Goal: Information Seeking & Learning: Learn about a topic

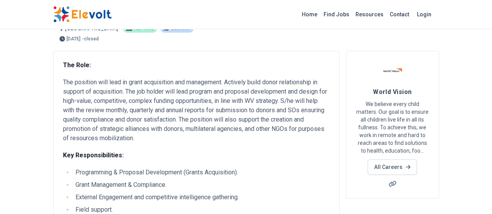
scroll to position [39, 0]
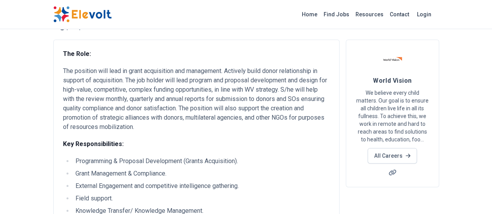
click at [182, 119] on p "The position will lead in grant acquisition and management. Actively build dono…" at bounding box center [196, 99] width 267 height 65
click at [63, 75] on p "The position will lead in grant acquisition and management. Actively build dono…" at bounding box center [196, 99] width 267 height 65
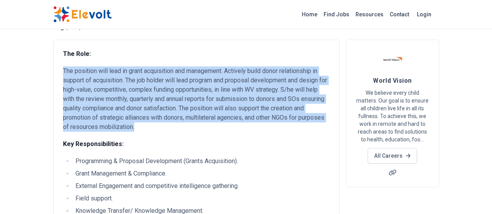
drag, startPoint x: 17, startPoint y: 70, endPoint x: 50, endPoint y: 119, distance: 59.0
click at [63, 119] on p "The position will lead in grant acquisition and management. Actively build dono…" at bounding box center [196, 99] width 267 height 65
copy p "The position will lead in grant acquisition and management. Actively build dono…"
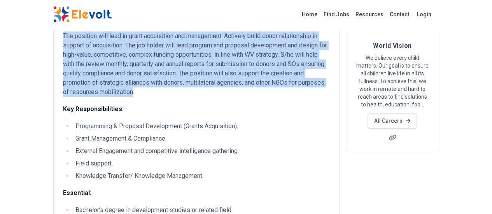
scroll to position [117, 0]
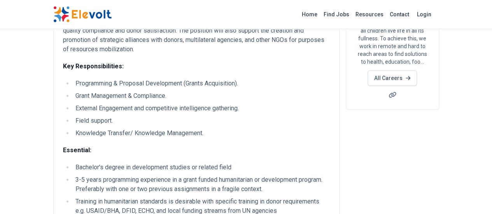
click at [128, 135] on div "The Role: The position will lead in grant acquisition and management. Actively …" at bounding box center [196, 162] width 267 height 381
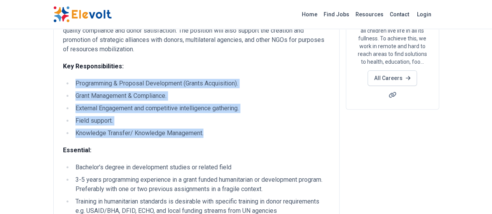
drag, startPoint x: 28, startPoint y: 74, endPoint x: 158, endPoint y: 124, distance: 138.7
click at [158, 124] on ul "Programming & Proposal Development (Grants Acquisition). Grant Management & Com…" at bounding box center [196, 108] width 267 height 59
click at [95, 104] on li "External Engagement and competitive intelligence gathering." at bounding box center [201, 108] width 257 height 9
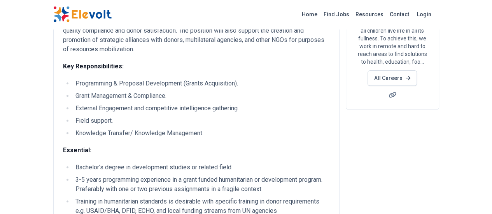
click at [63, 63] on strong "Key Responsibilities:" at bounding box center [93, 66] width 61 height 7
click at [73, 79] on li "Programming & Proposal Development (Grants Acquisition)." at bounding box center [201, 83] width 257 height 9
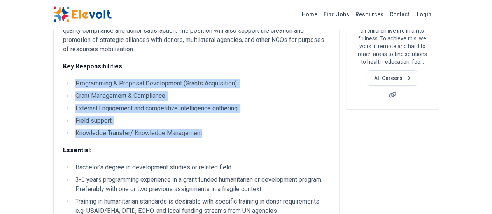
drag, startPoint x: 28, startPoint y: 73, endPoint x: 94, endPoint y: 88, distance: 67.0
click at [153, 124] on ul "Programming & Proposal Development (Grants Acquisition). Grant Management & Com…" at bounding box center [196, 108] width 267 height 59
copy ul "Programming & Proposal Development (Grants Acquisition). Grant Management & Com…"
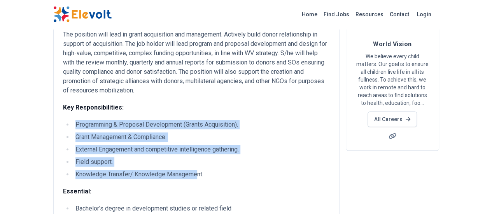
scroll to position [0, 0]
